Goal: Navigation & Orientation: Go to known website

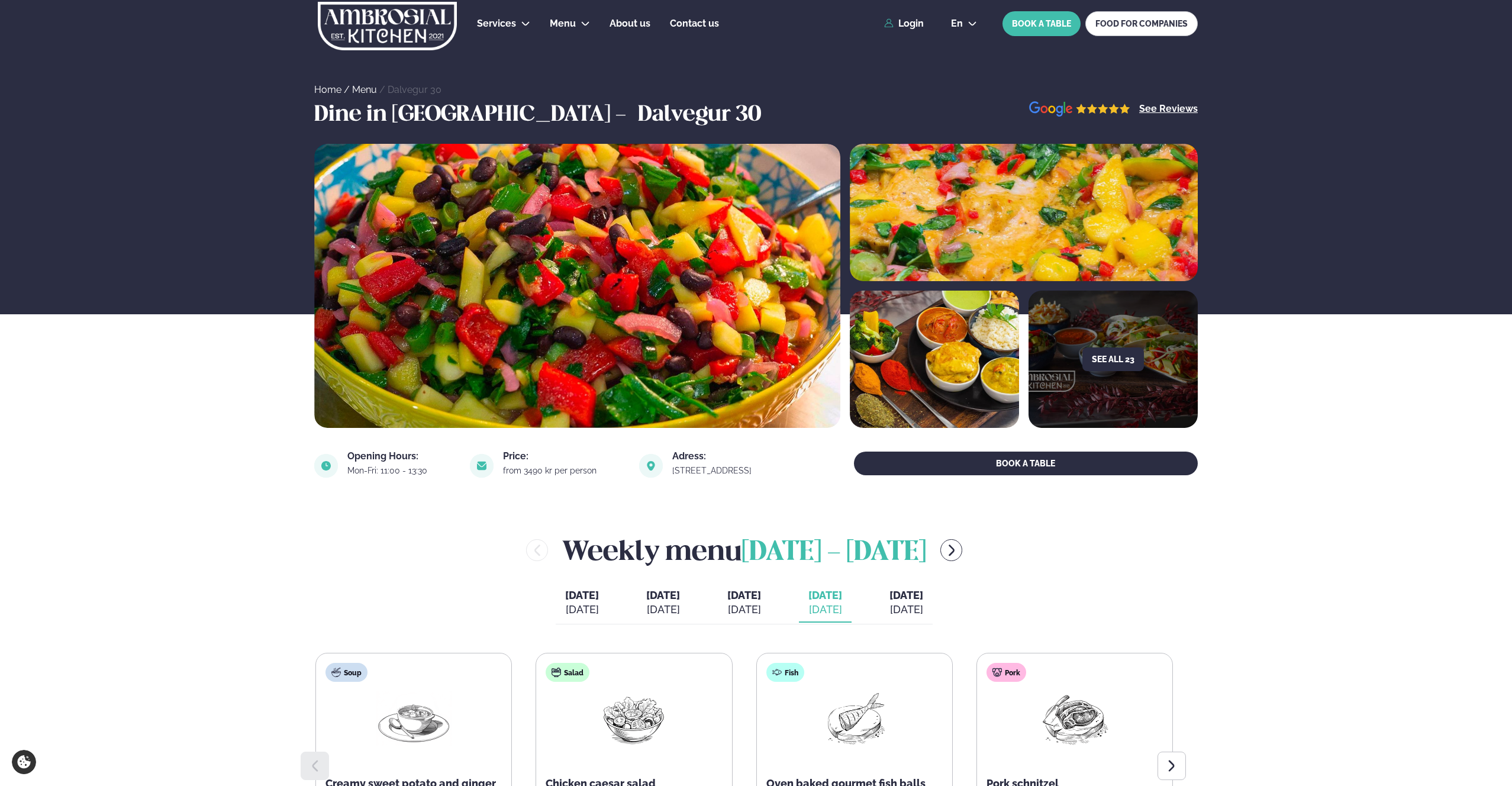
click at [915, 29] on div "Services Lunch for companies Corporate catering Private Party Menu Dalvegur 30 …" at bounding box center [756, 23] width 954 height 47
click at [912, 21] on link "Login" at bounding box center [904, 24] width 39 height 11
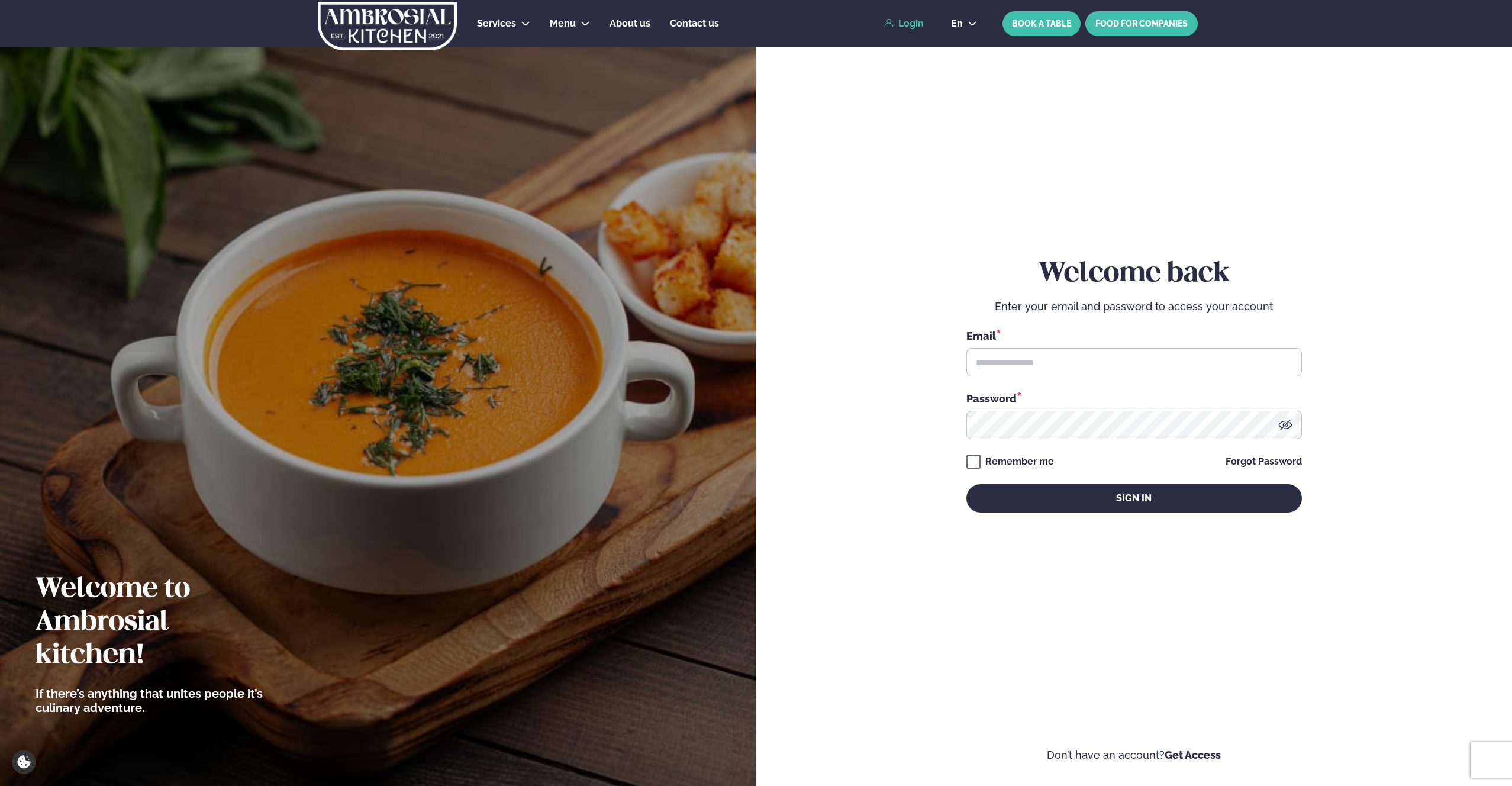
click at [1183, 13] on link "FOOD FOR COMPANIES" at bounding box center [1142, 23] width 113 height 25
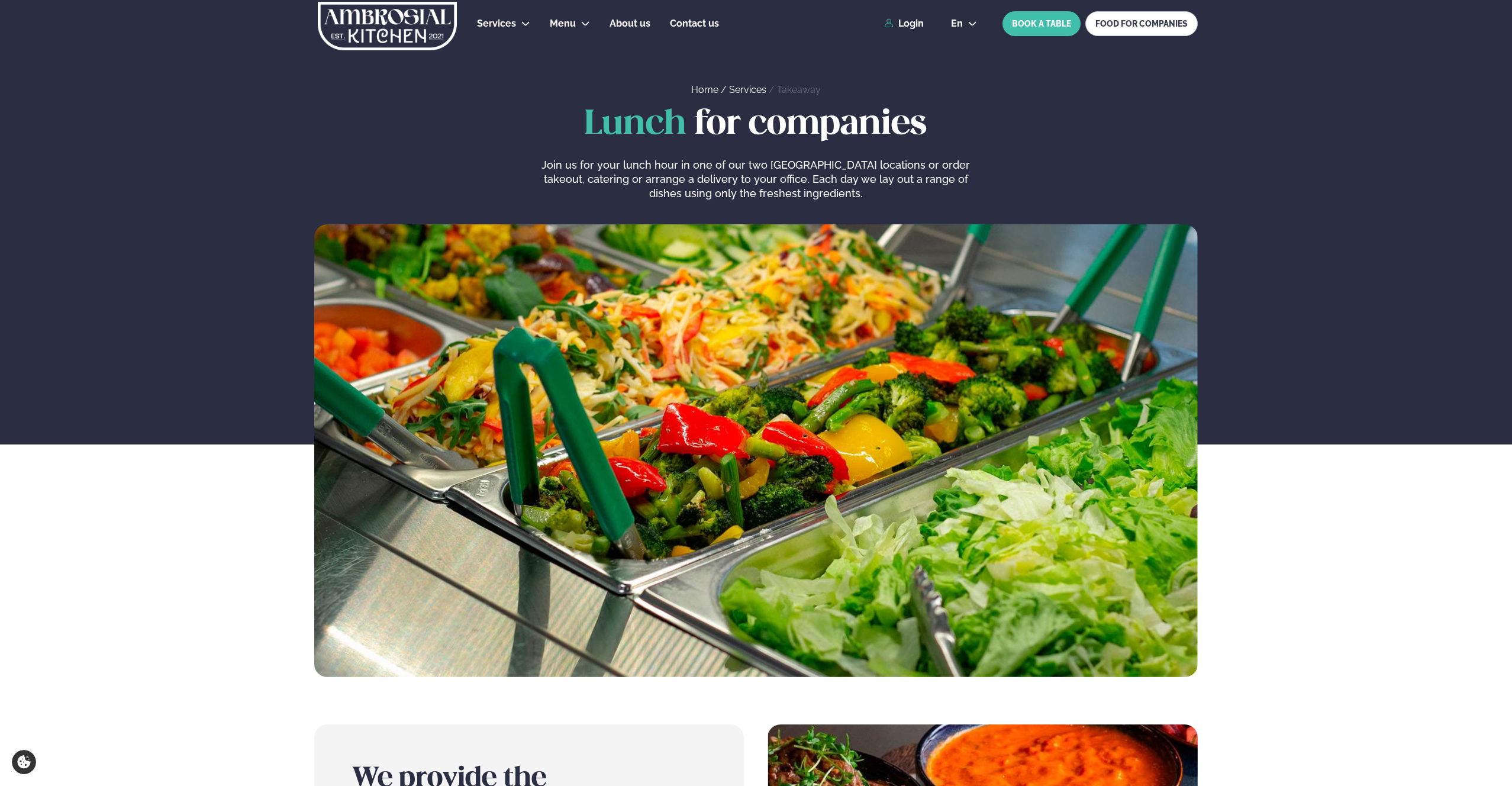
click at [964, 29] on div "en en is BOOK A TABLE FOOD FOR COMPANIES" at bounding box center [1070, 23] width 256 height 25
click at [967, 4] on div "Services Lunch for companies Corporate catering Private Party Menu Dalvegur 30 …" at bounding box center [756, 23] width 954 height 47
click at [967, 21] on button "en" at bounding box center [964, 23] width 45 height 9
click at [969, 68] on link "is" at bounding box center [964, 68] width 45 height 23
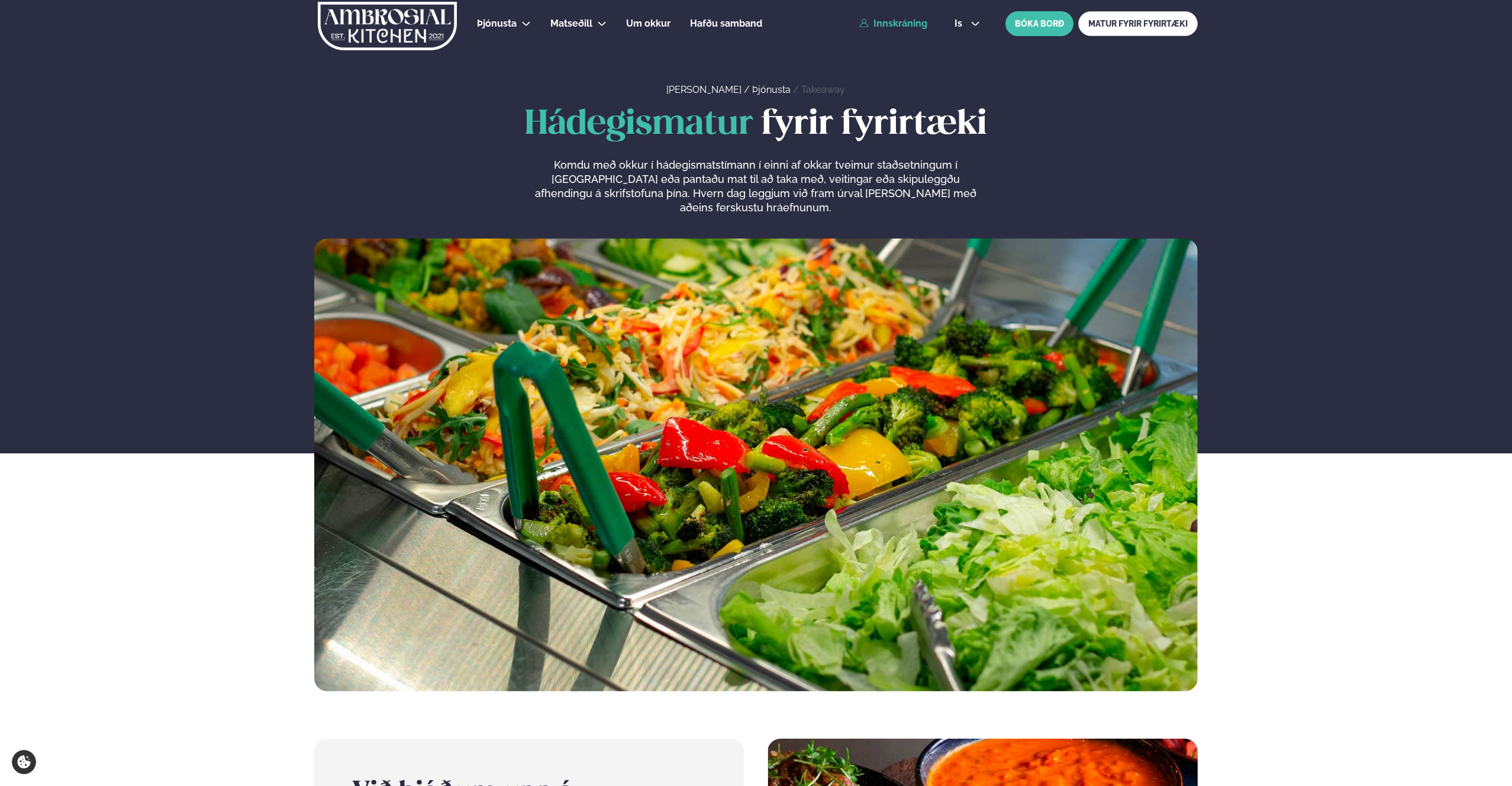
click at [918, 22] on link "Innskráning" at bounding box center [894, 24] width 68 height 11
